Goal: Transaction & Acquisition: Purchase product/service

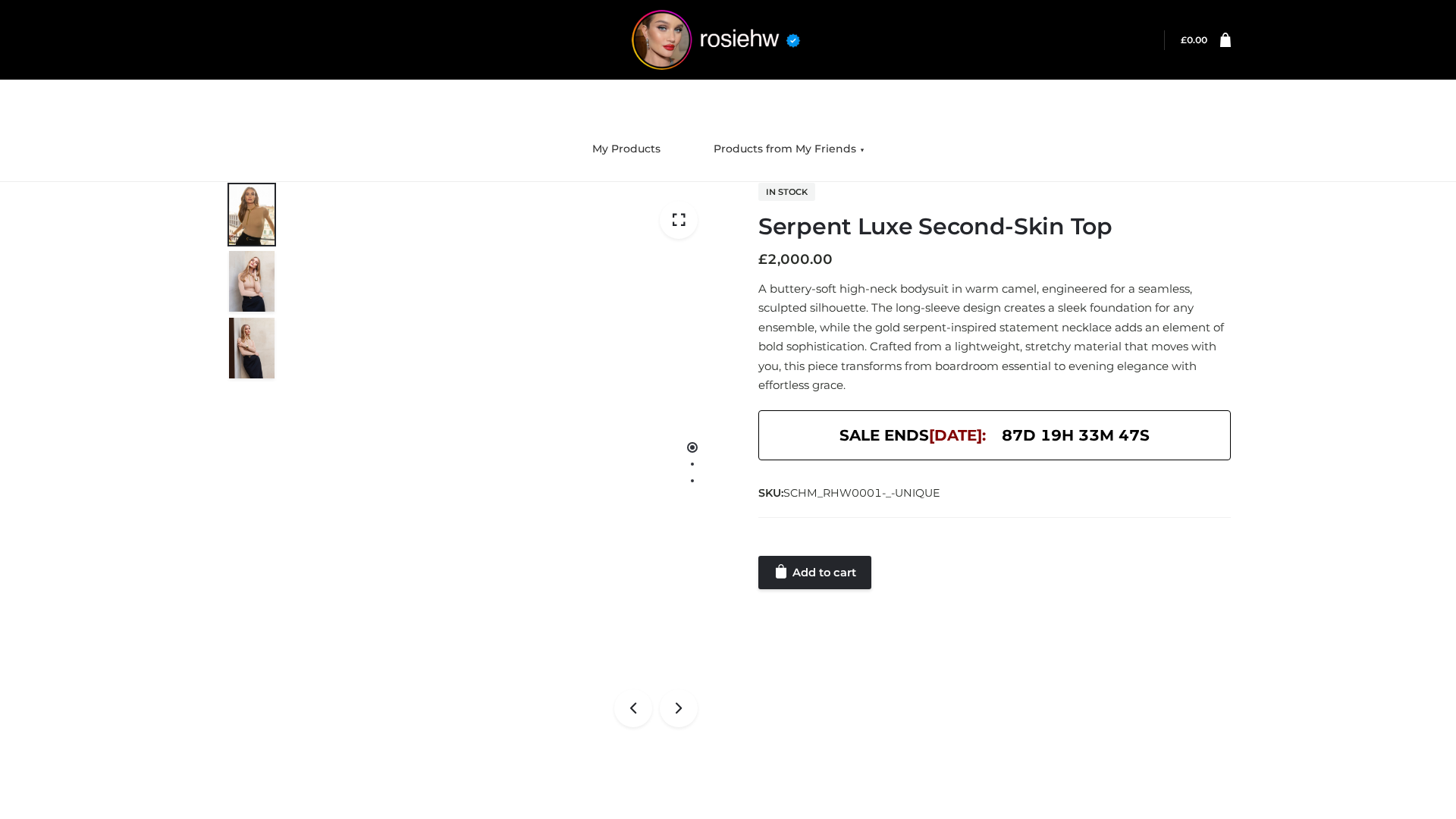
click at [816, 572] on link "Add to cart" at bounding box center [814, 572] width 113 height 33
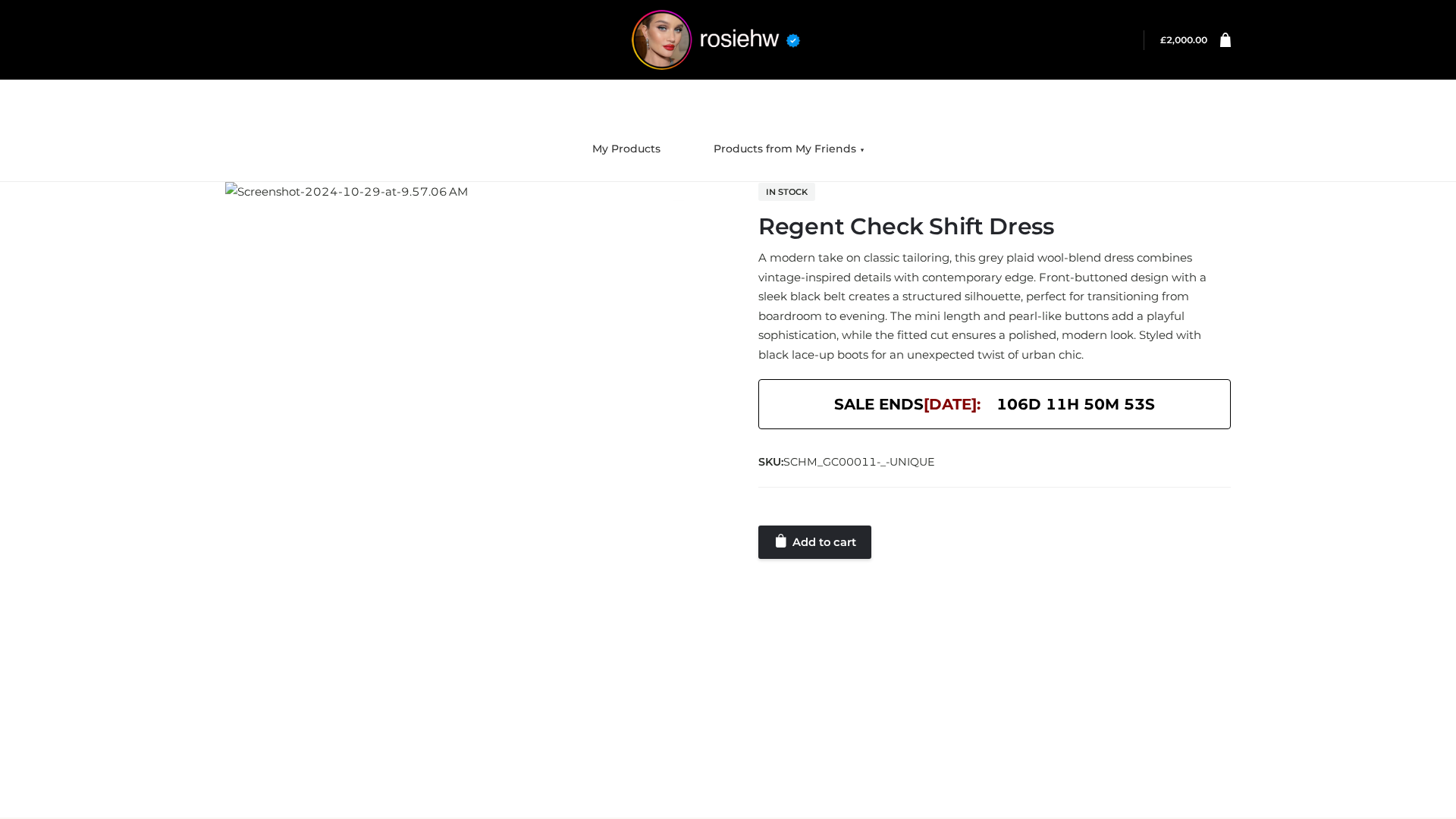
click at [816, 542] on link "Add to cart" at bounding box center [814, 542] width 113 height 33
